Goal: Task Accomplishment & Management: Use online tool/utility

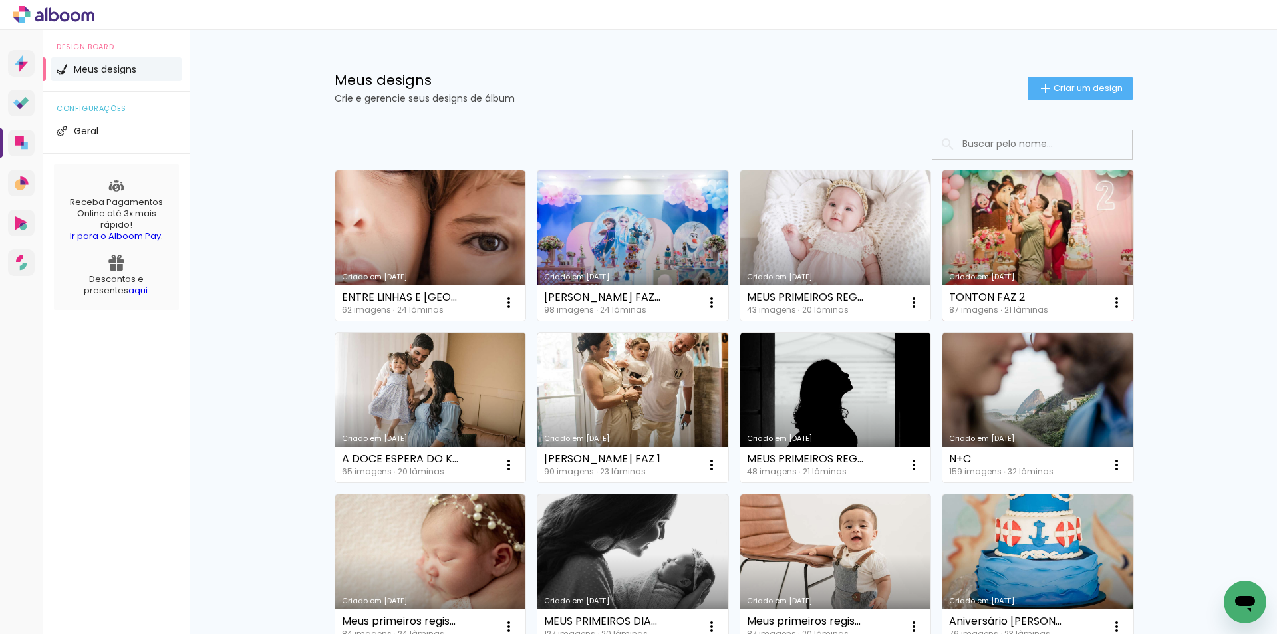
click at [983, 251] on link "Criado em [DATE]" at bounding box center [1037, 245] width 191 height 150
